Goal: Information Seeking & Learning: Learn about a topic

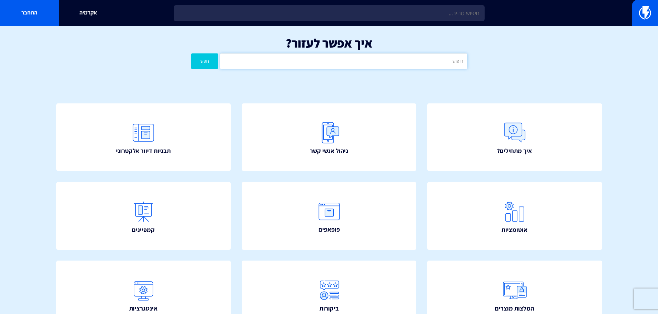
click at [399, 65] on input "text" at bounding box center [343, 62] width 247 height 16
type input "אזל במלאי"
click at [191, 54] on button "חפש" at bounding box center [205, 62] width 28 height 16
click at [372, 68] on input "אזל במלאי" at bounding box center [343, 62] width 247 height 16
click at [391, 65] on input "text" at bounding box center [343, 62] width 247 height 16
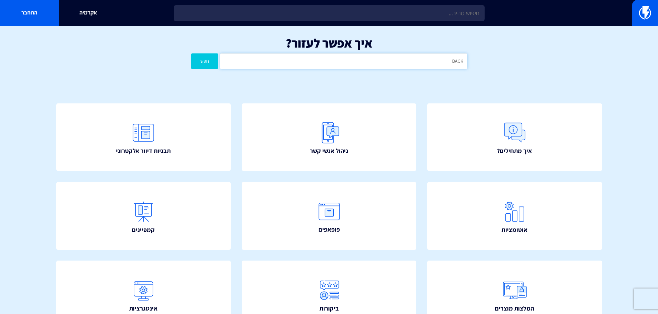
type input "BACK"
click at [191, 54] on button "חפש" at bounding box center [205, 62] width 28 height 16
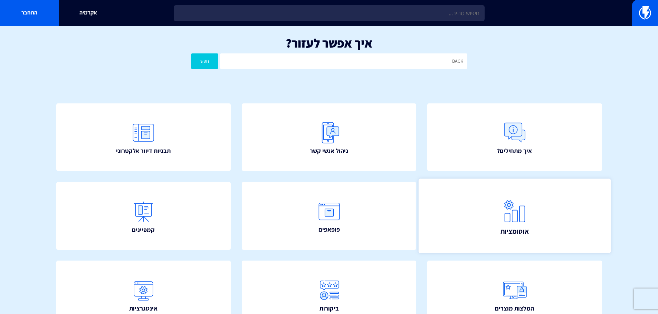
click at [508, 237] on link "אוטומציות" at bounding box center [514, 216] width 192 height 75
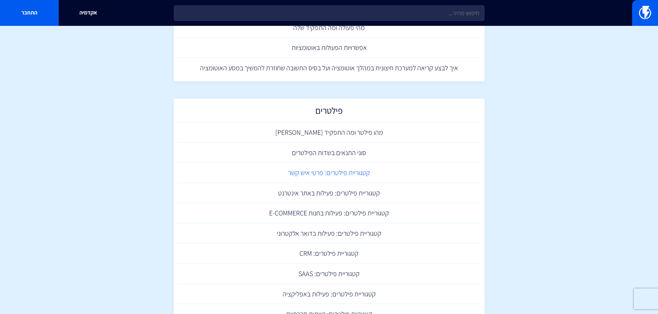
scroll to position [276, 0]
click at [331, 214] on link "קטגוריית פילטרים: פעילות בחנות E-COMMERCE" at bounding box center [329, 214] width 304 height 20
